Goal: Task Accomplishment & Management: Manage account settings

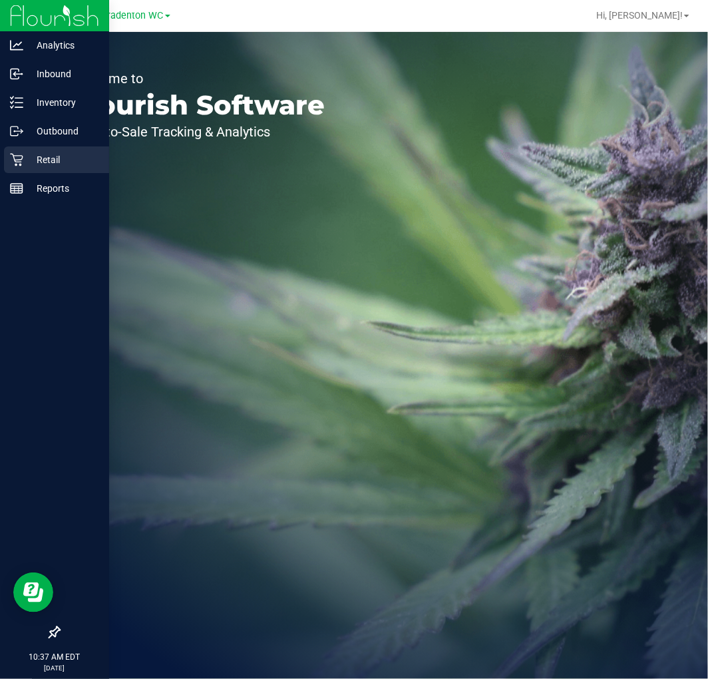
click at [27, 155] on p "Retail" at bounding box center [63, 160] width 80 height 16
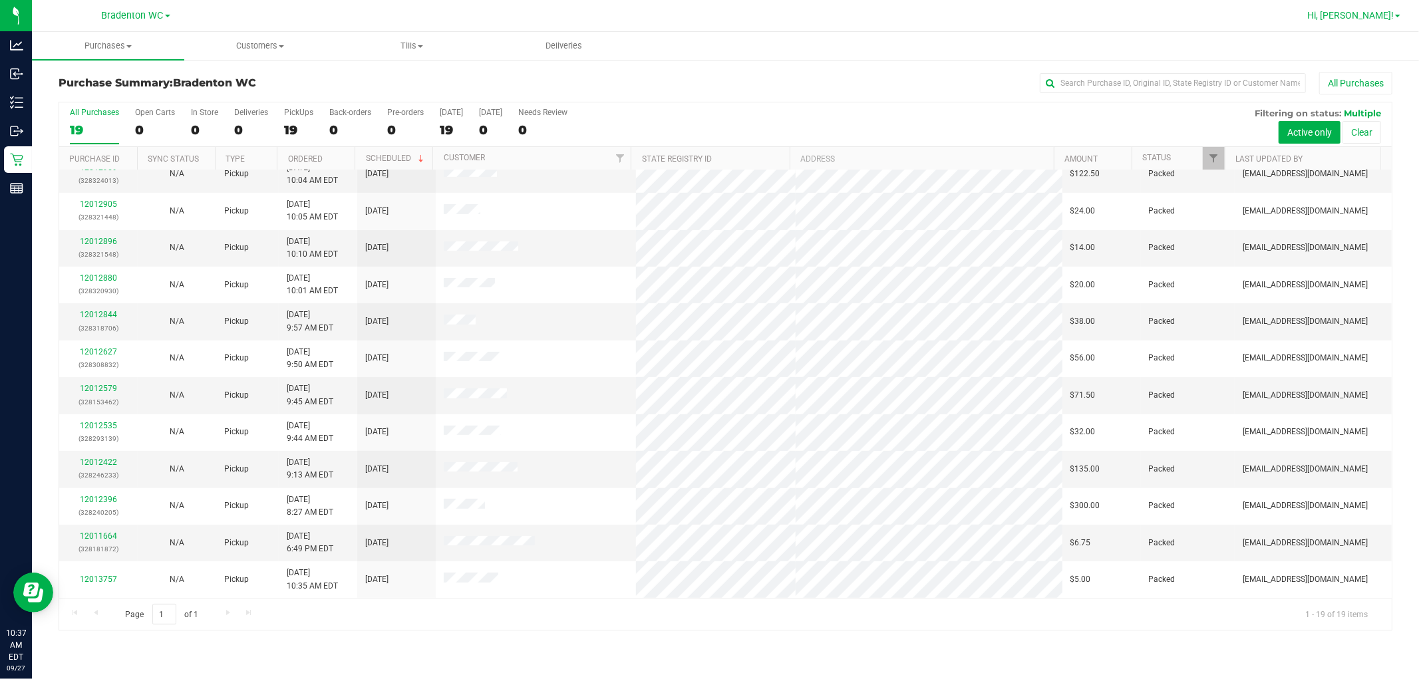
click at [707, 19] on span "Hi, [PERSON_NAME]!" at bounding box center [1350, 15] width 86 height 11
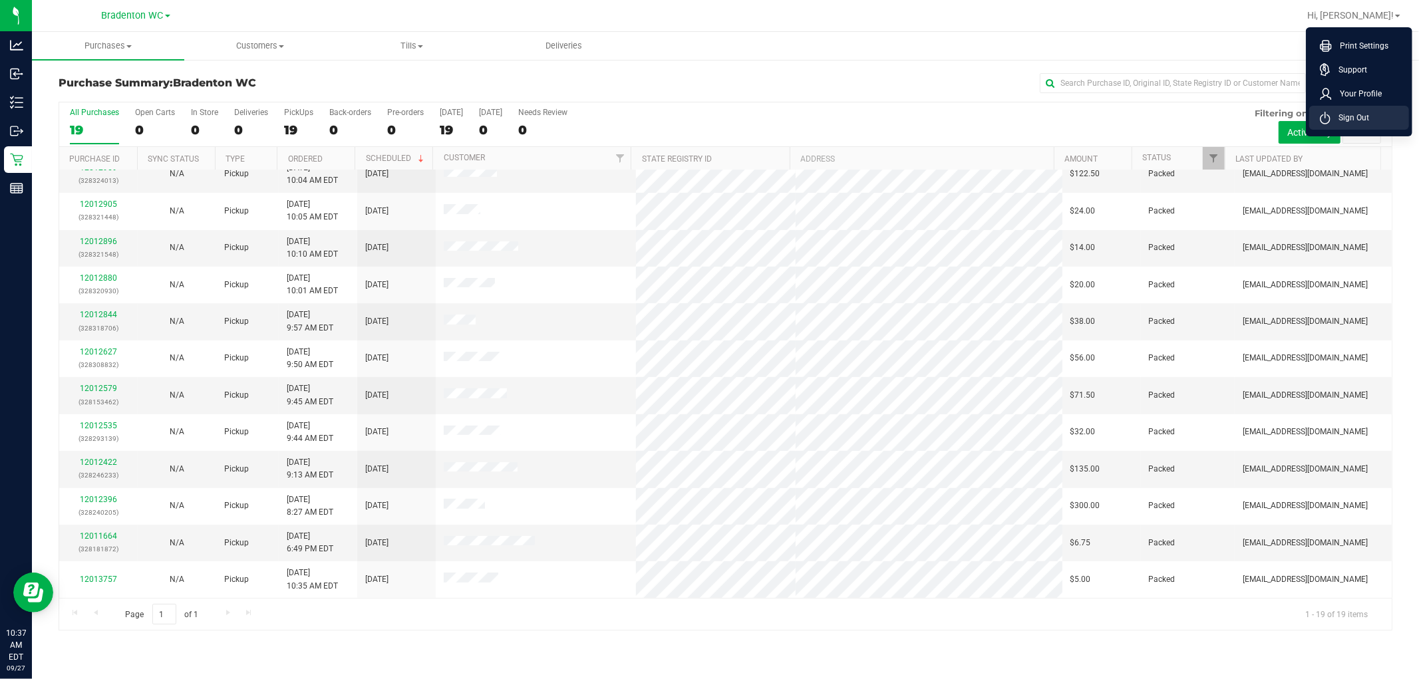
click at [707, 114] on span "Sign Out" at bounding box center [1349, 117] width 39 height 13
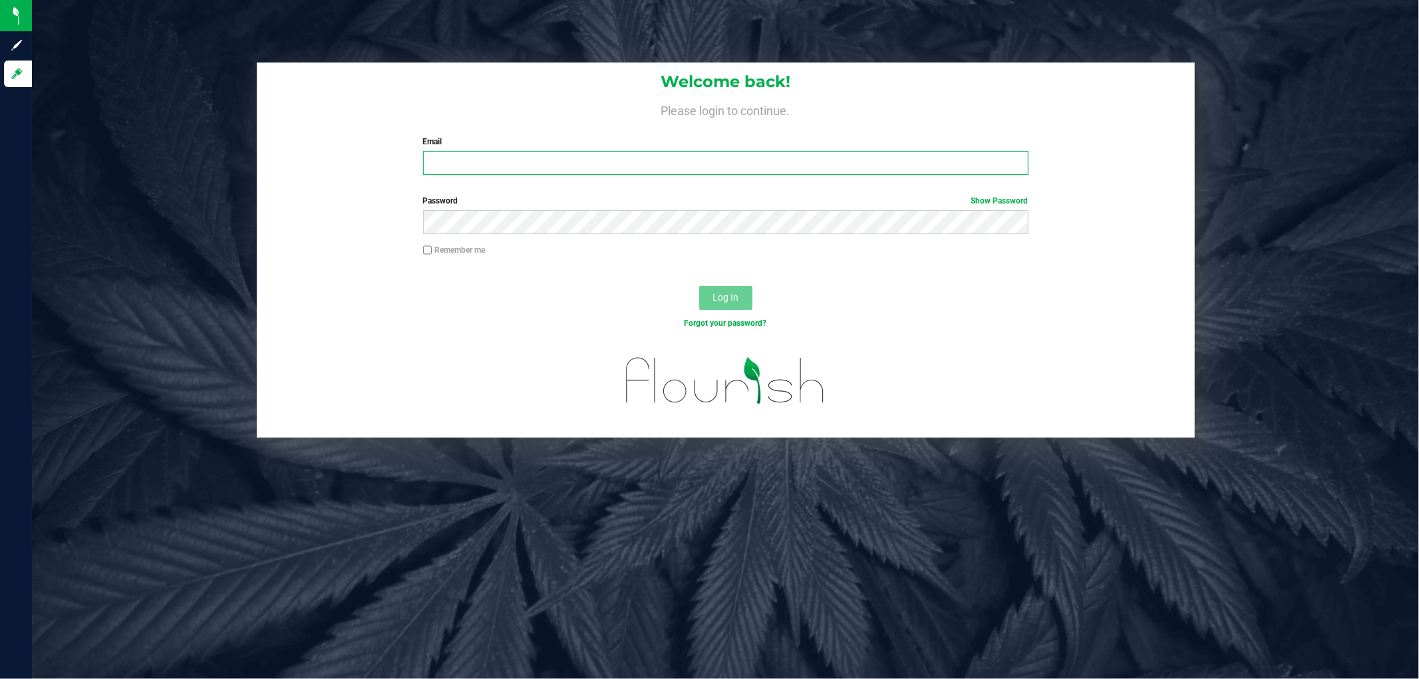
click at [604, 170] on input "Email" at bounding box center [725, 163] width 605 height 24
type input "[EMAIL_ADDRESS][DOMAIN_NAME]"
click at [699, 286] on button "Log In" at bounding box center [725, 298] width 53 height 24
